Goal: Check status

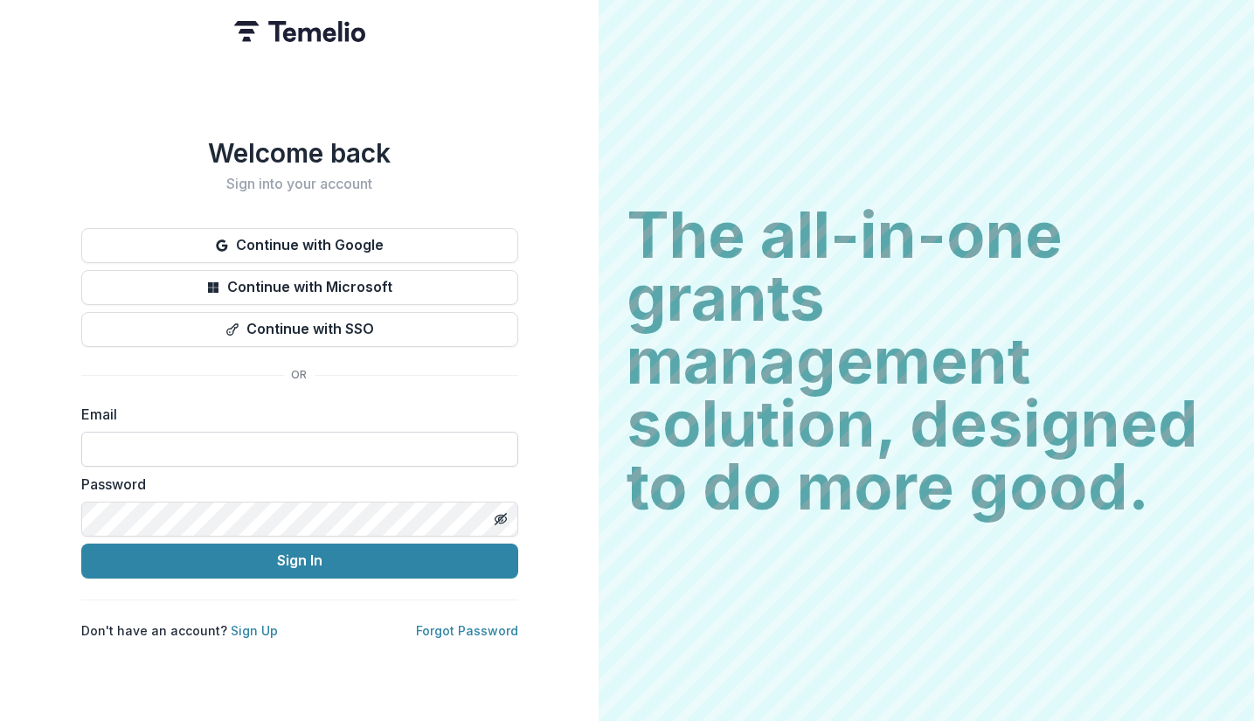
click at [149, 437] on input at bounding box center [299, 449] width 437 height 35
type input "**********"
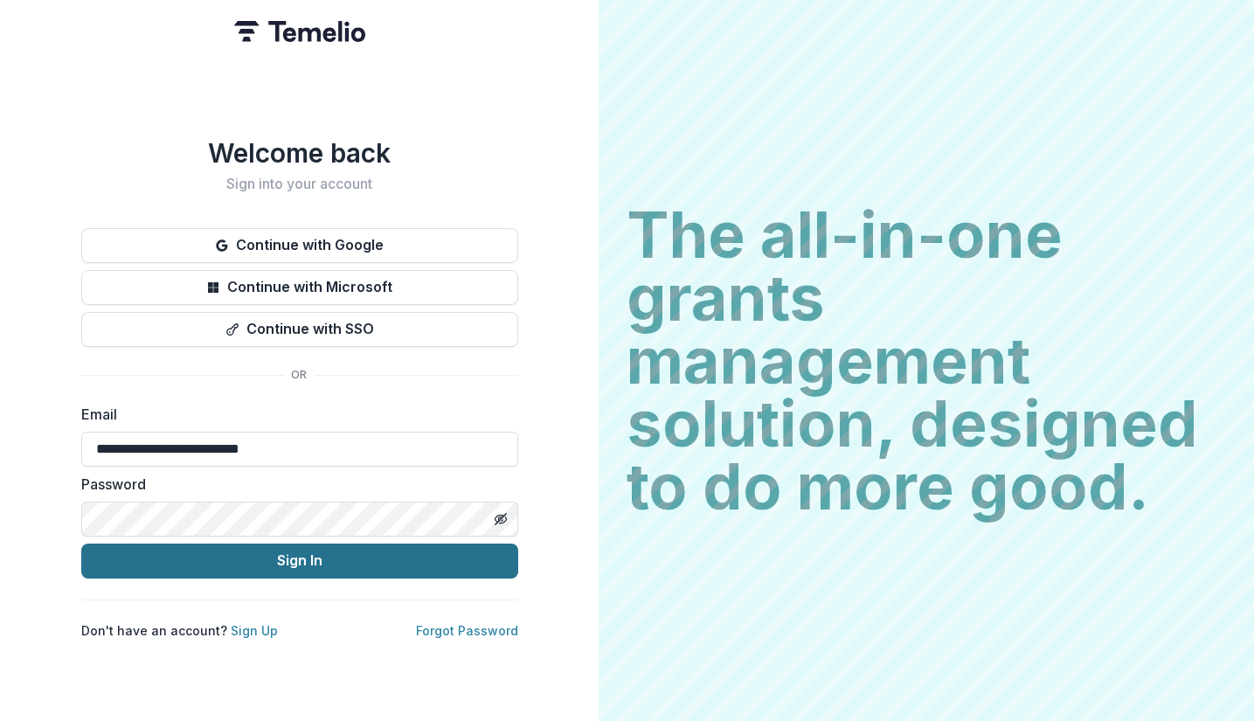
click at [267, 561] on button "Sign In" at bounding box center [299, 561] width 437 height 35
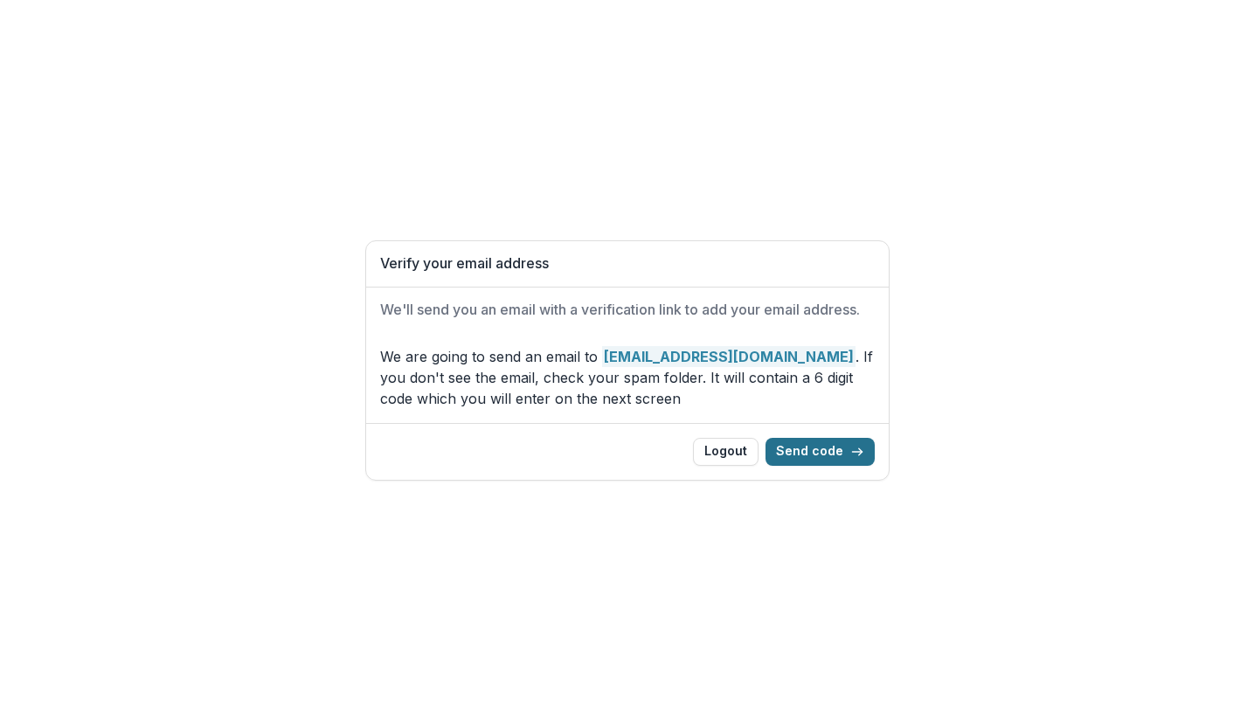
click at [800, 454] on button "Send code" at bounding box center [820, 452] width 109 height 28
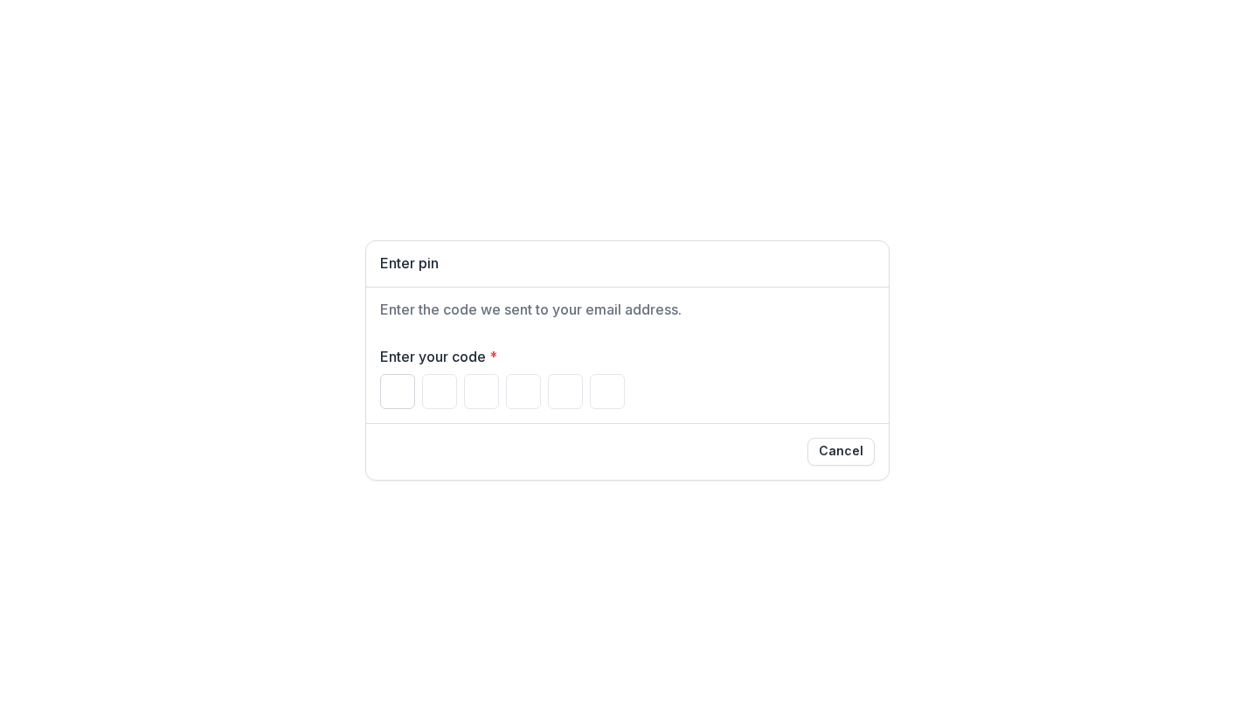
click at [391, 390] on input "Please enter your pin code" at bounding box center [397, 391] width 35 height 35
type input "*"
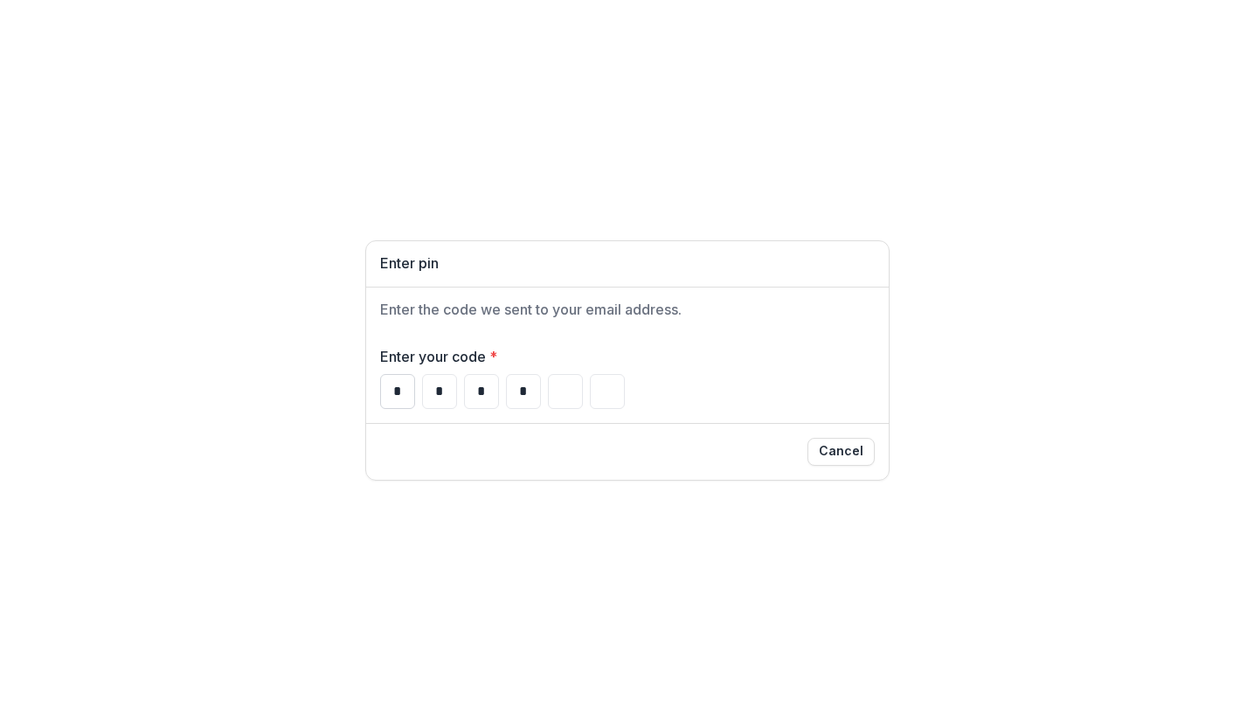
type input "*"
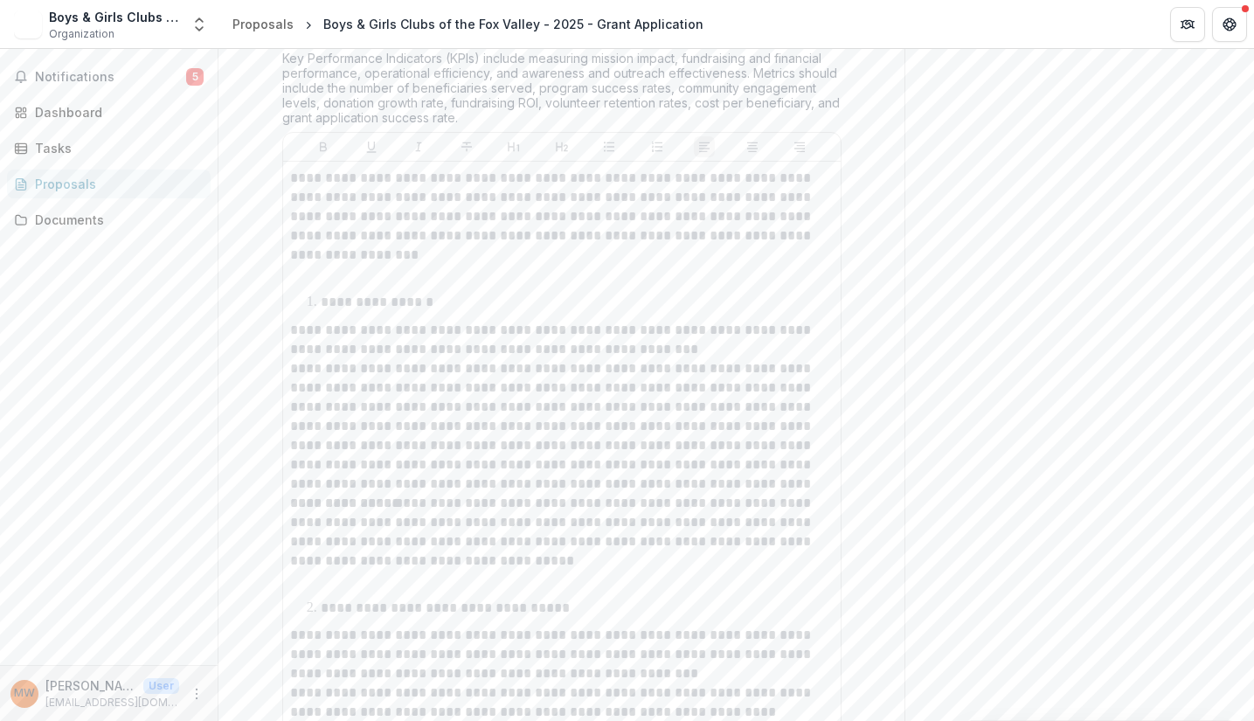
scroll to position [5331, 0]
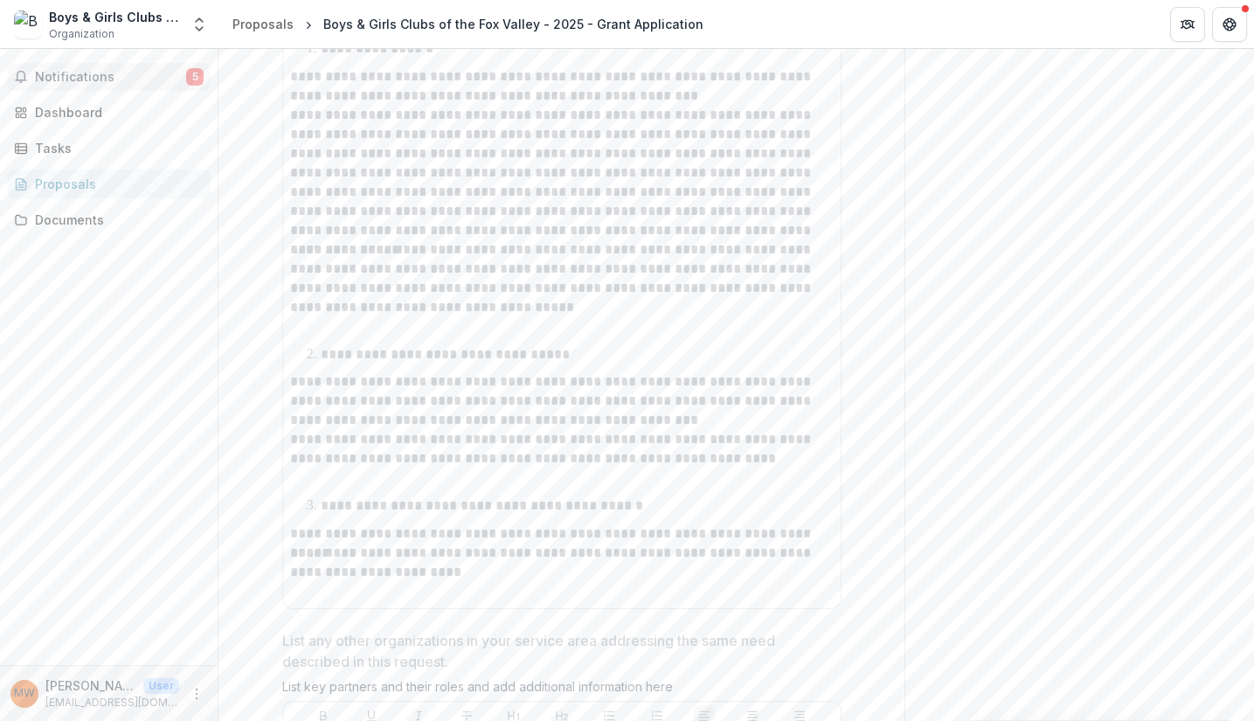
click at [114, 78] on span "Notifications" at bounding box center [110, 77] width 151 height 15
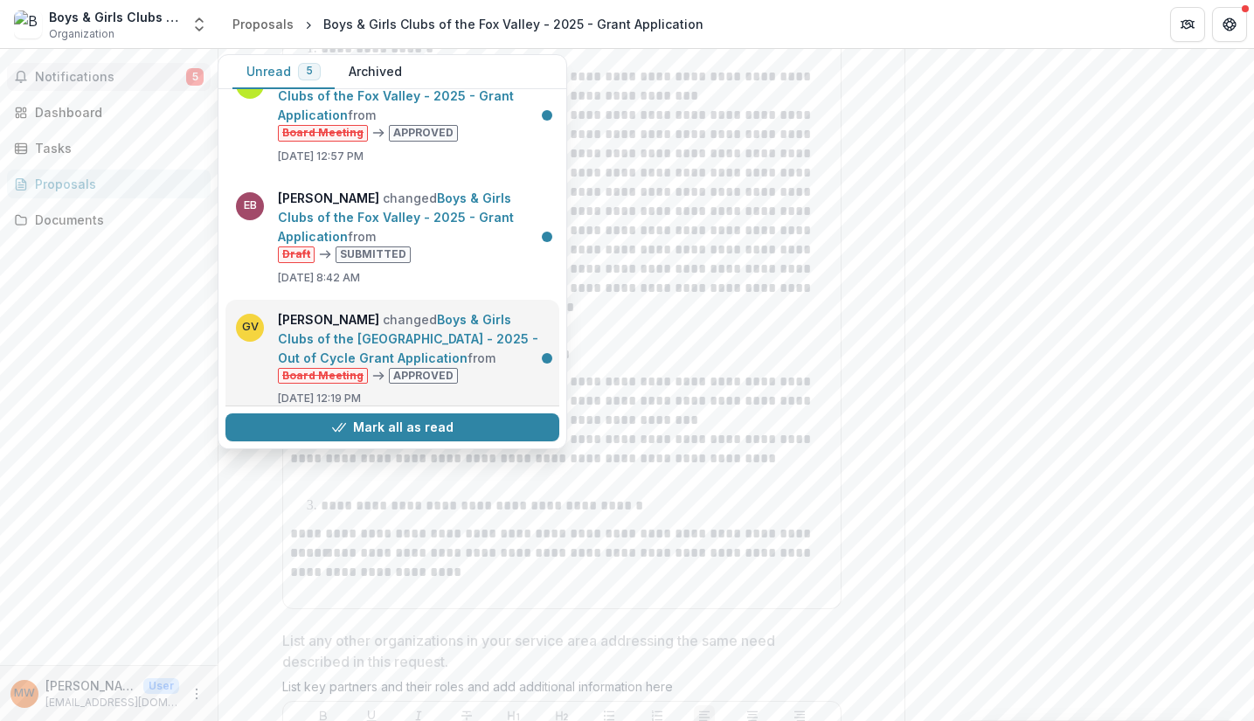
scroll to position [0, 0]
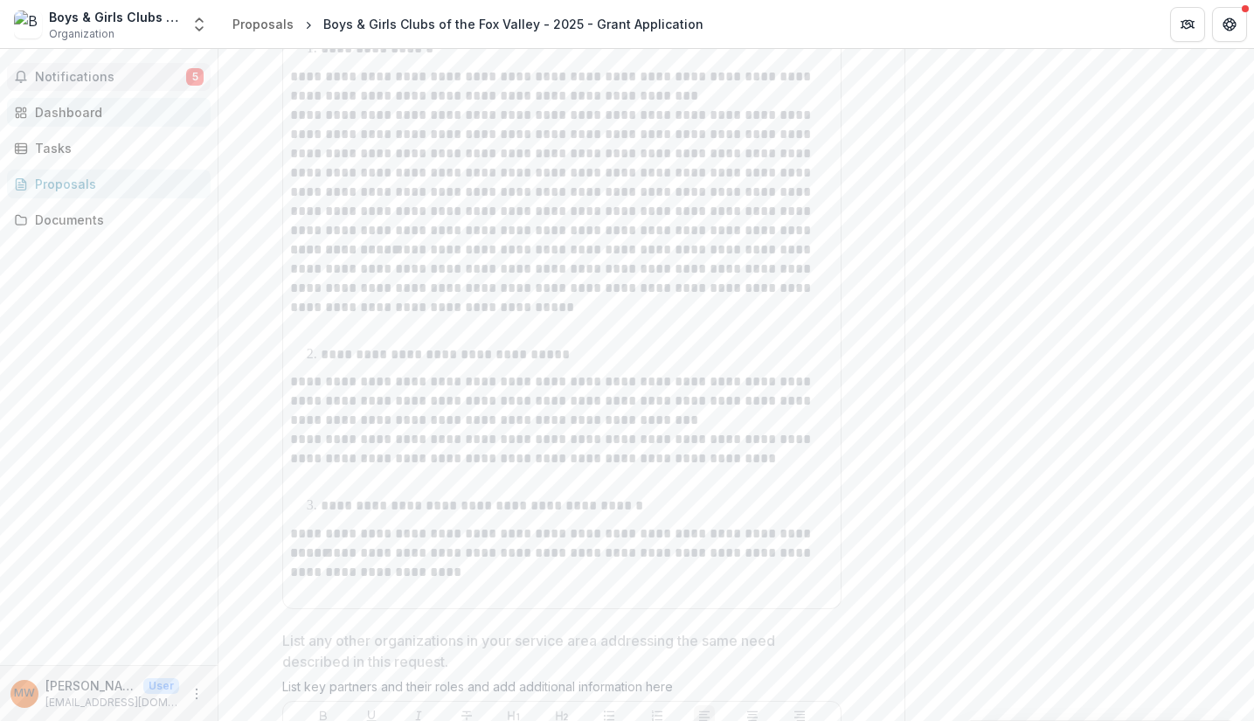
click at [79, 121] on div "Dashboard" at bounding box center [116, 112] width 162 height 18
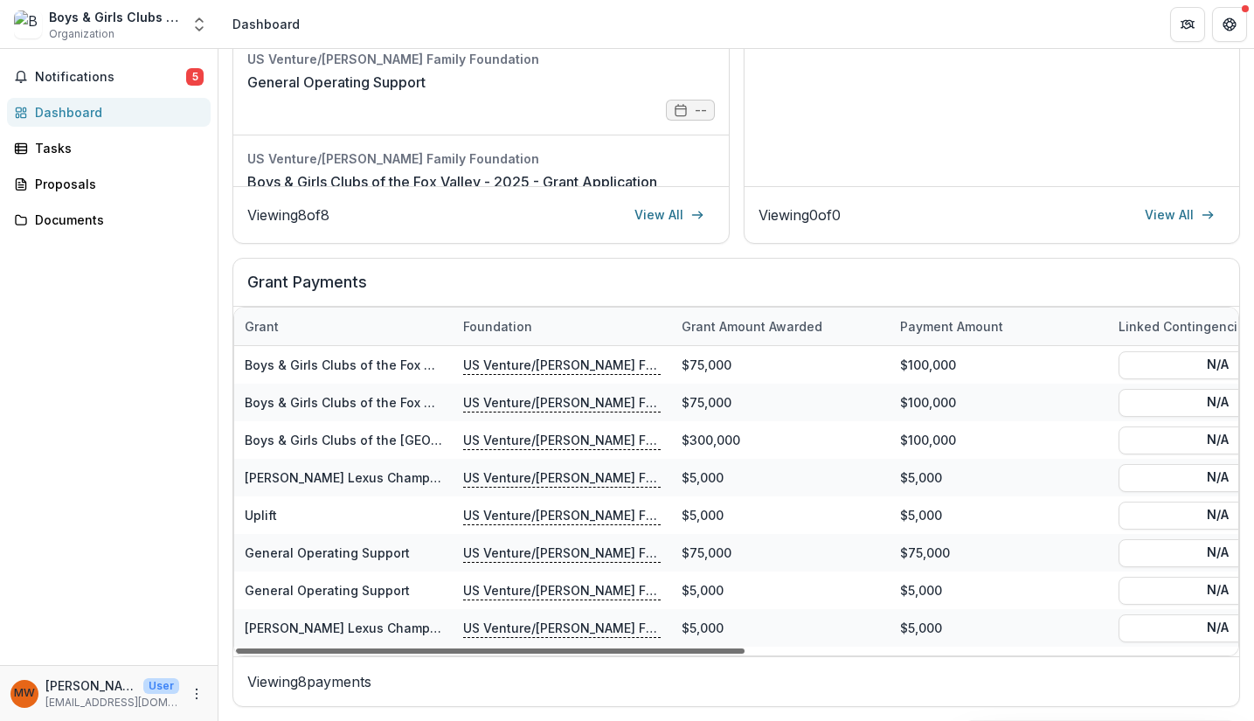
drag, startPoint x: 701, startPoint y: 650, endPoint x: 641, endPoint y: 634, distance: 61.5
click at [641, 648] on div at bounding box center [490, 650] width 509 height 5
drag, startPoint x: 697, startPoint y: 650, endPoint x: 664, endPoint y: 627, distance: 40.2
click at [664, 648] on div at bounding box center [490, 650] width 509 height 5
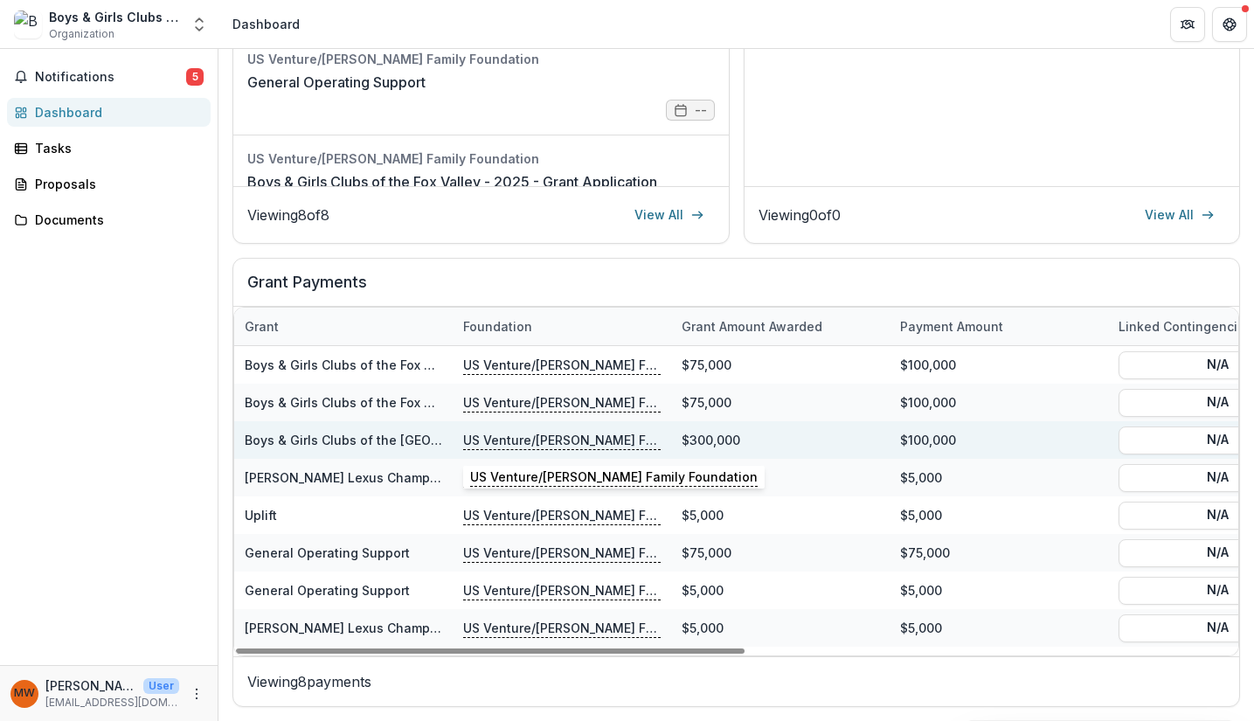
click at [606, 437] on p "US Venture/[PERSON_NAME] Family Foundation" at bounding box center [561, 439] width 197 height 19
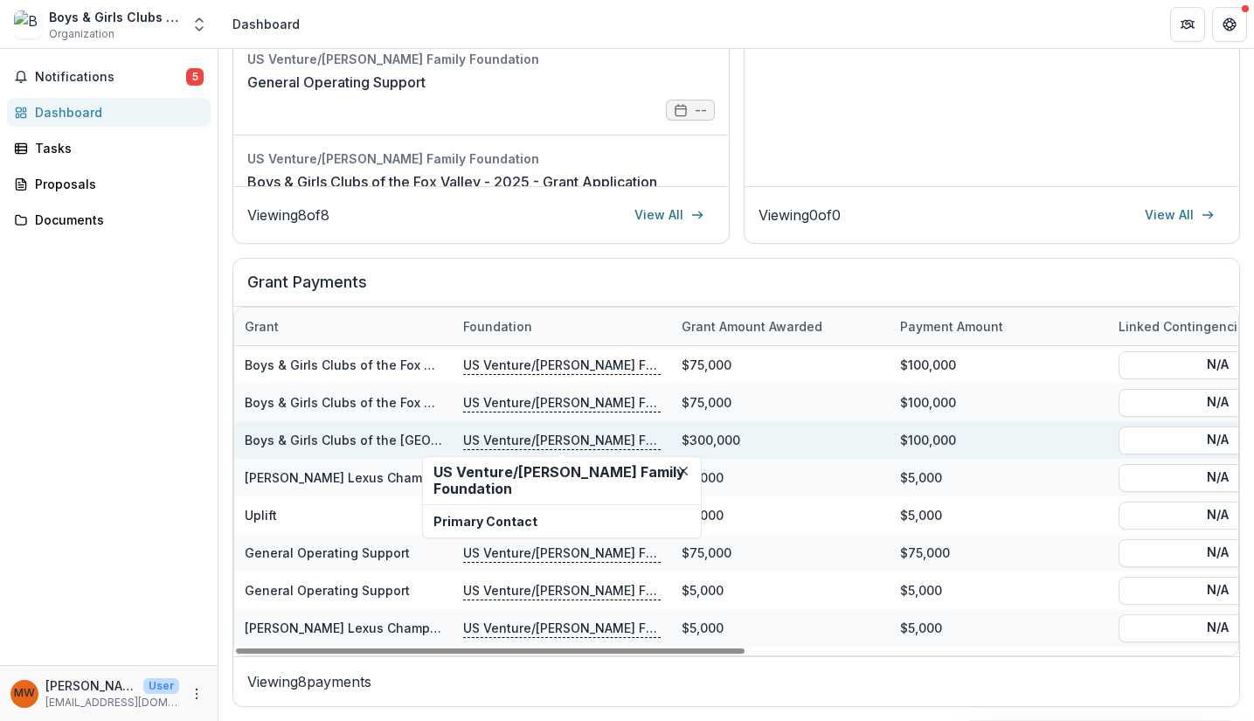
click at [353, 435] on link "Boys & Girls Clubs of the [GEOGRAPHIC_DATA] - 2025 - Out of Cycle Grant Applica…" at bounding box center [506, 440] width 523 height 15
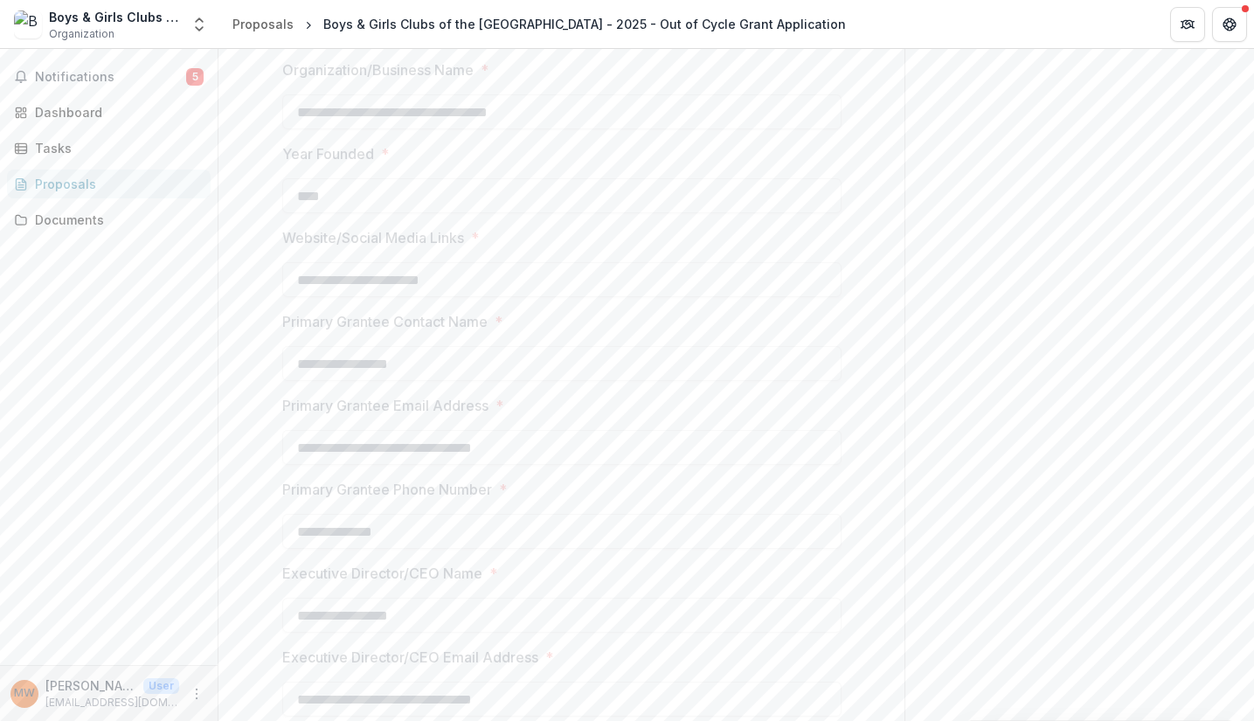
scroll to position [874, 0]
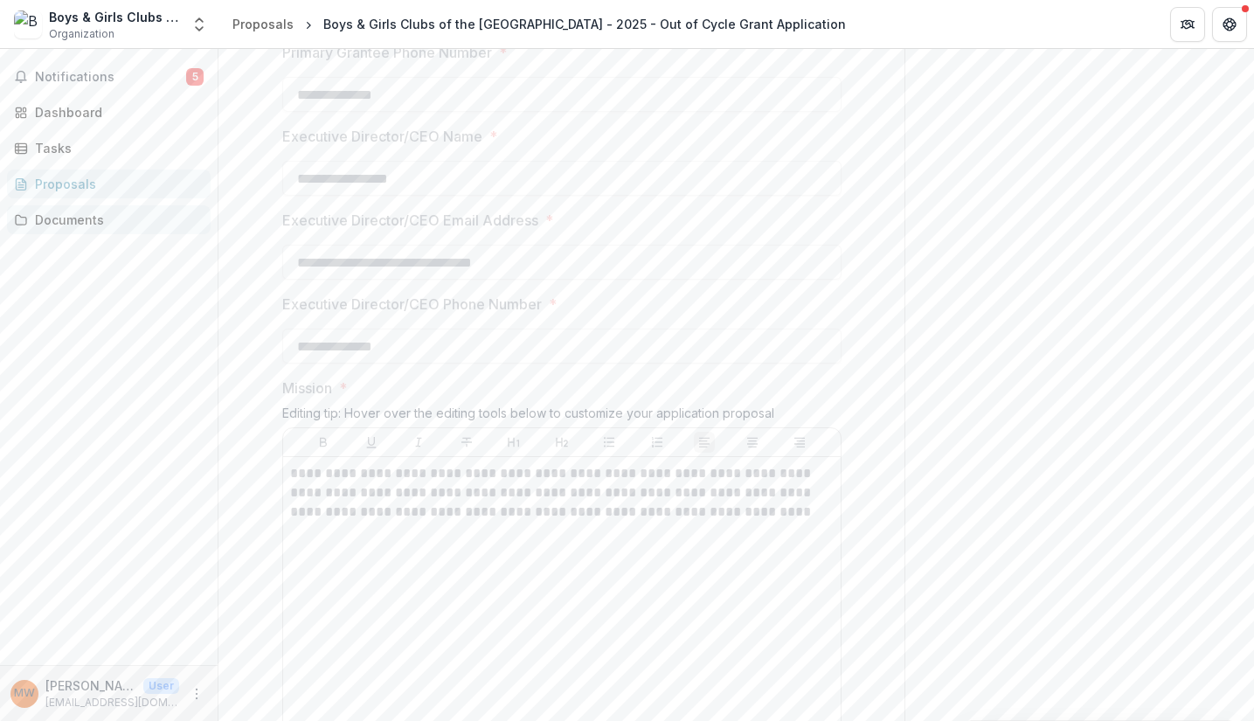
click at [63, 223] on div "Documents" at bounding box center [116, 220] width 162 height 18
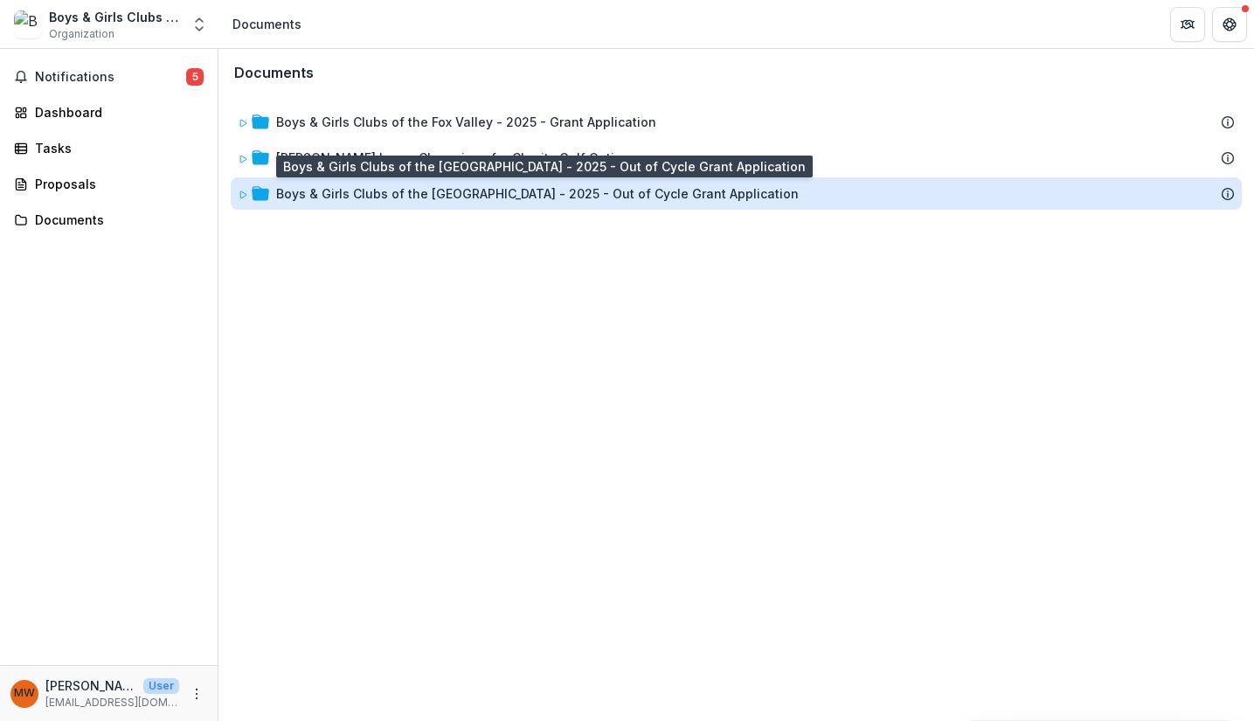
click at [464, 197] on div "Boys & Girls Clubs of the [GEOGRAPHIC_DATA] - 2025 - Out of Cycle Grant Applica…" at bounding box center [537, 193] width 523 height 18
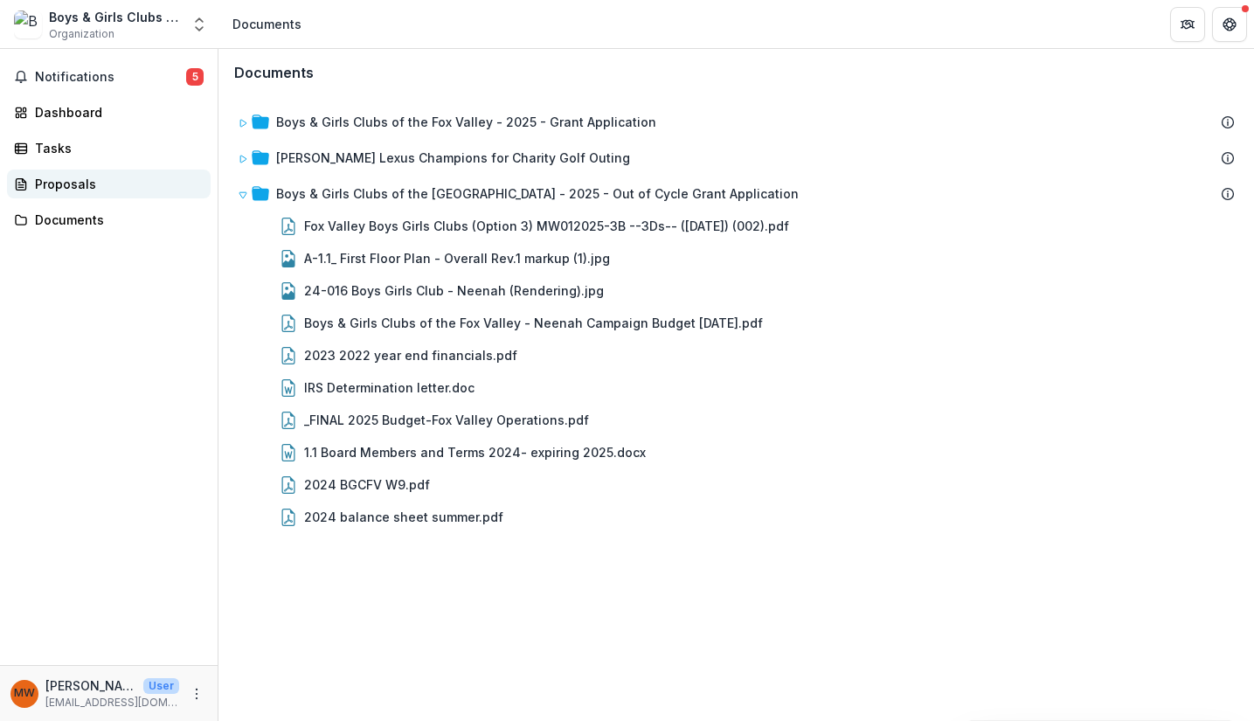
click at [76, 174] on link "Proposals" at bounding box center [109, 184] width 204 height 29
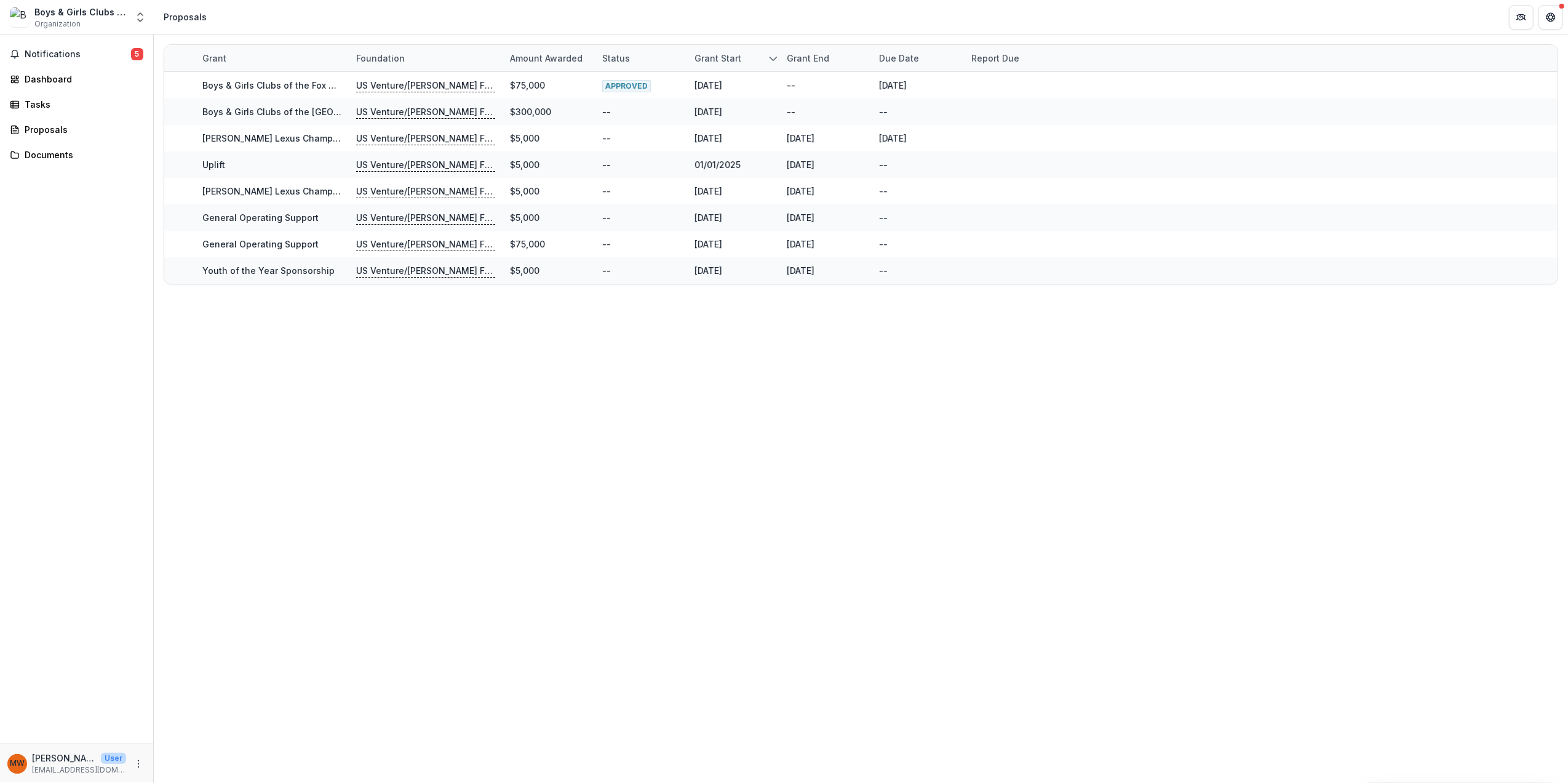
drag, startPoint x: 1154, startPoint y: 1, endPoint x: 1186, endPoint y: 335, distance: 335.5
click at [882, 335] on div "Grant Foundation Amount awarded Status Grant start Grant end Due Date Report Du…" at bounding box center [860, 408] width 1415 height 748
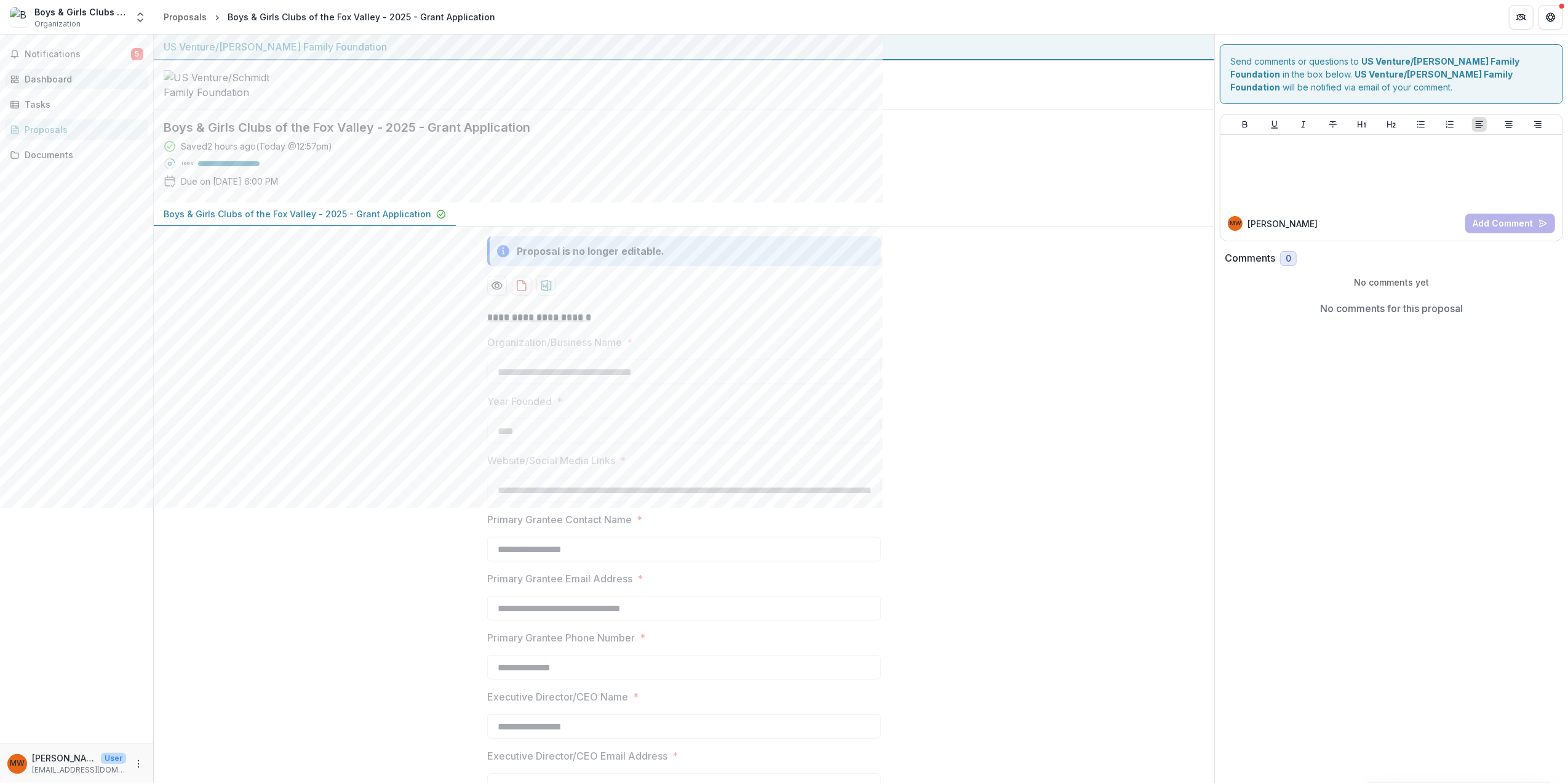
click at [53, 87] on link "Dashboard" at bounding box center [77, 79] width 144 height 20
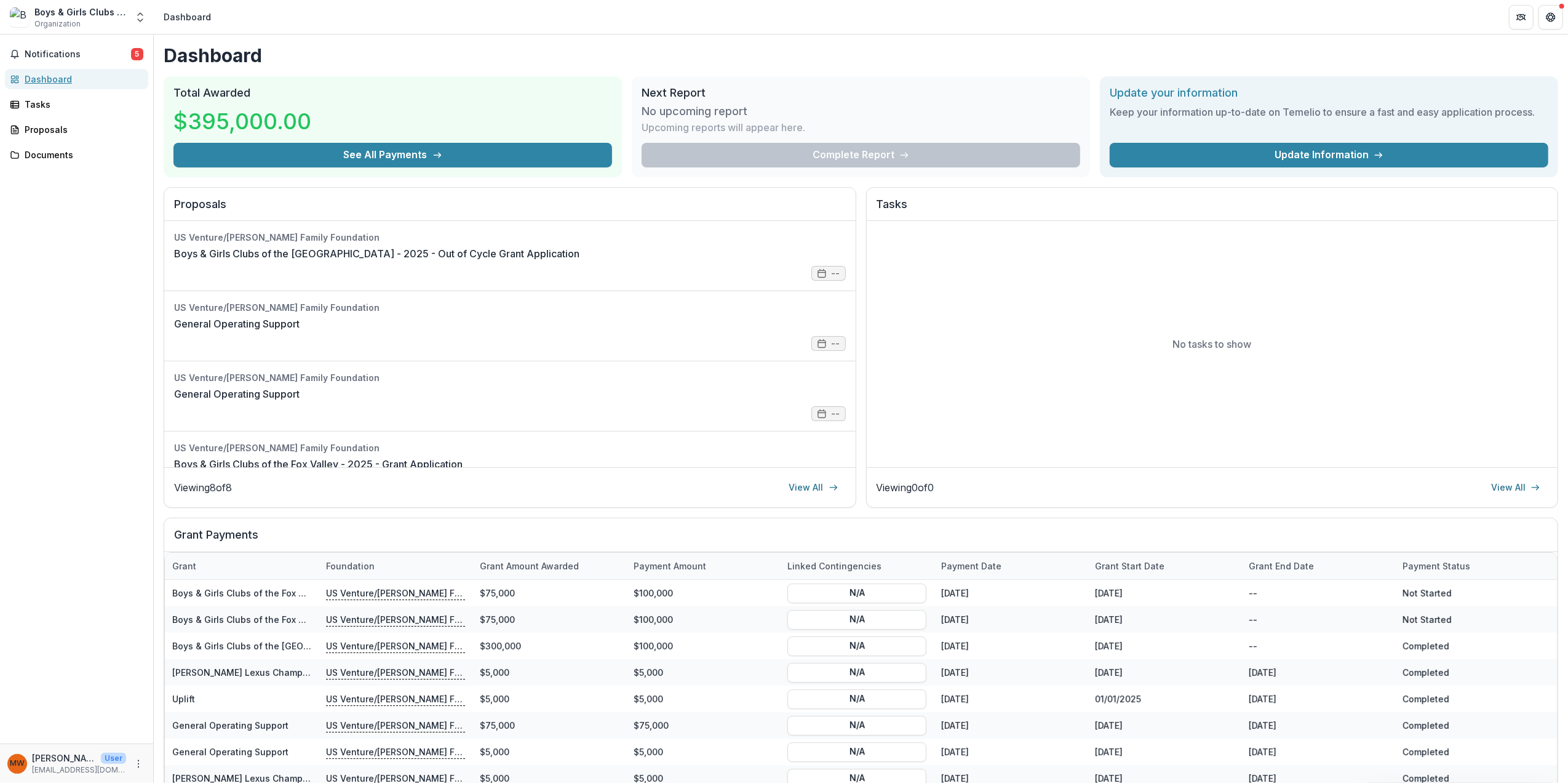
scroll to position [62, 0]
